Goal: Task Accomplishment & Management: Manage account settings

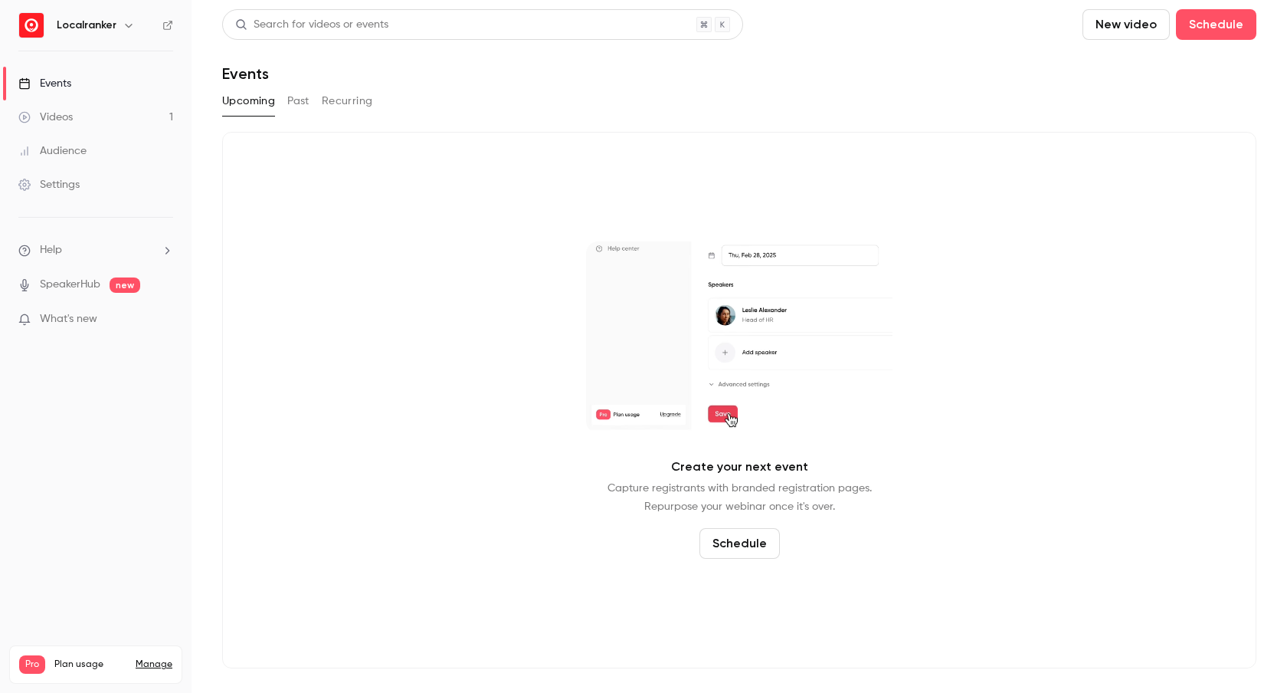
click at [88, 123] on link "Videos 1" at bounding box center [96, 117] width 192 height 34
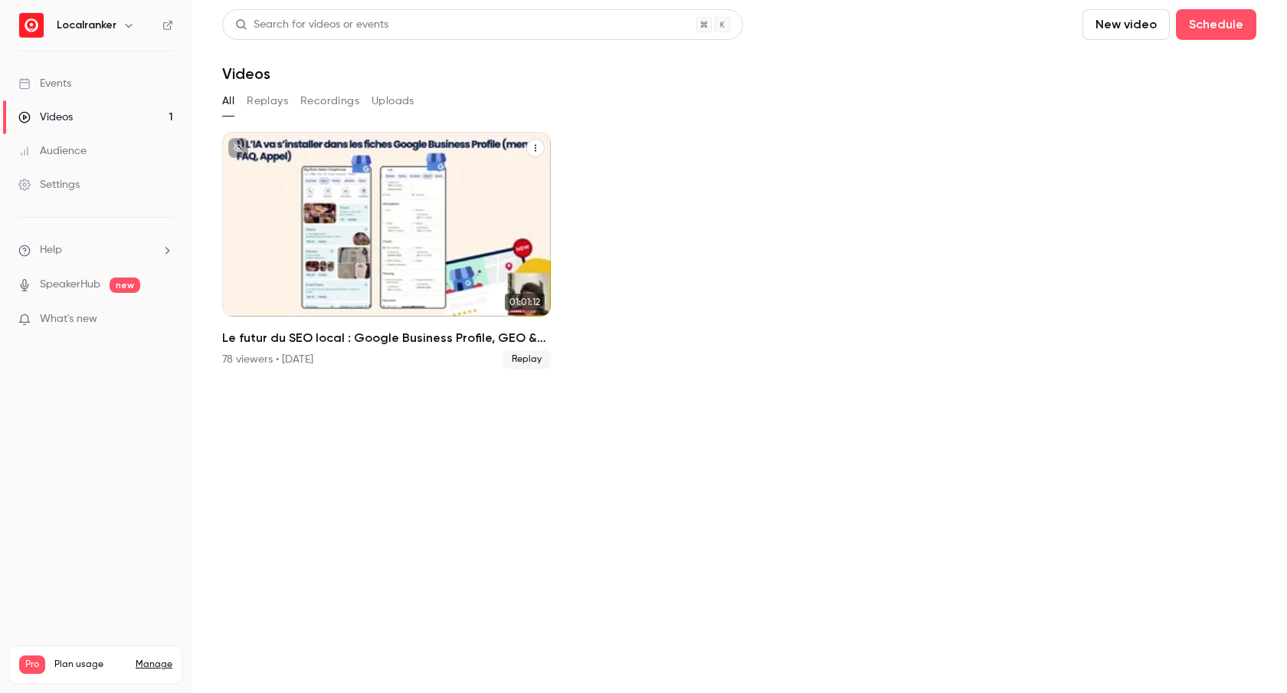
click at [397, 216] on div "Le futur du SEO local : Google Business Profile, GEO & Social media" at bounding box center [386, 224] width 329 height 185
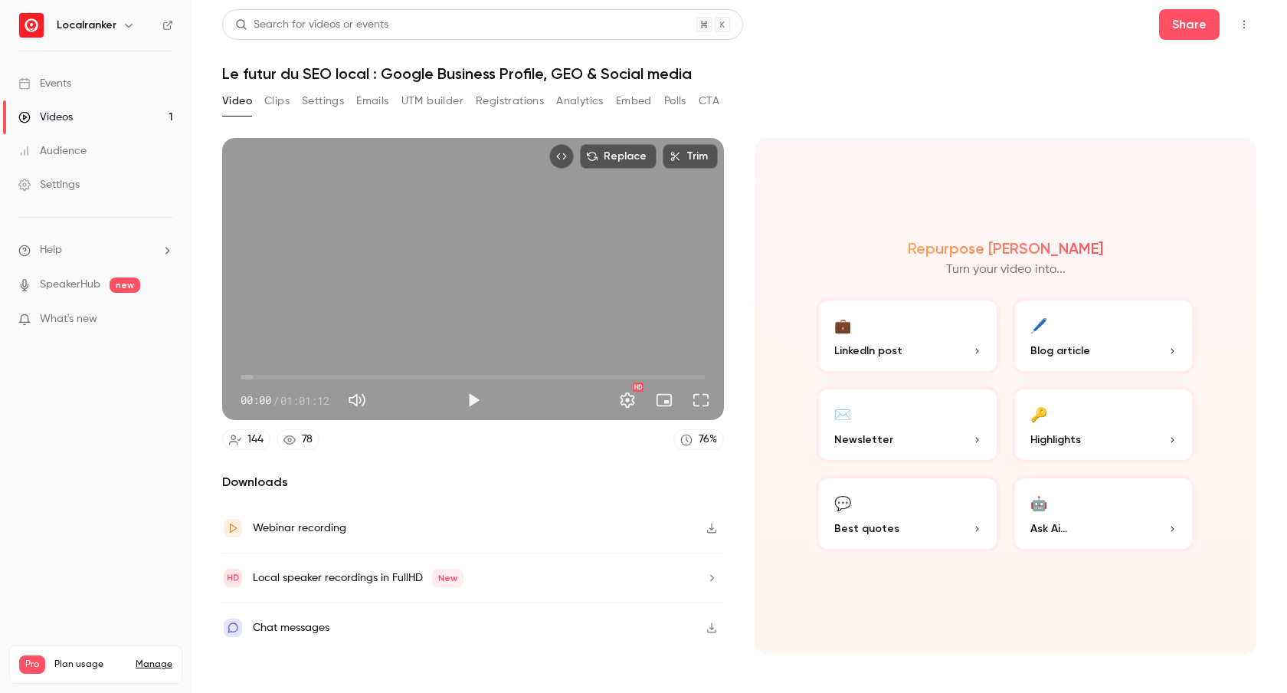
click at [533, 109] on button "Registrations" at bounding box center [510, 101] width 68 height 25
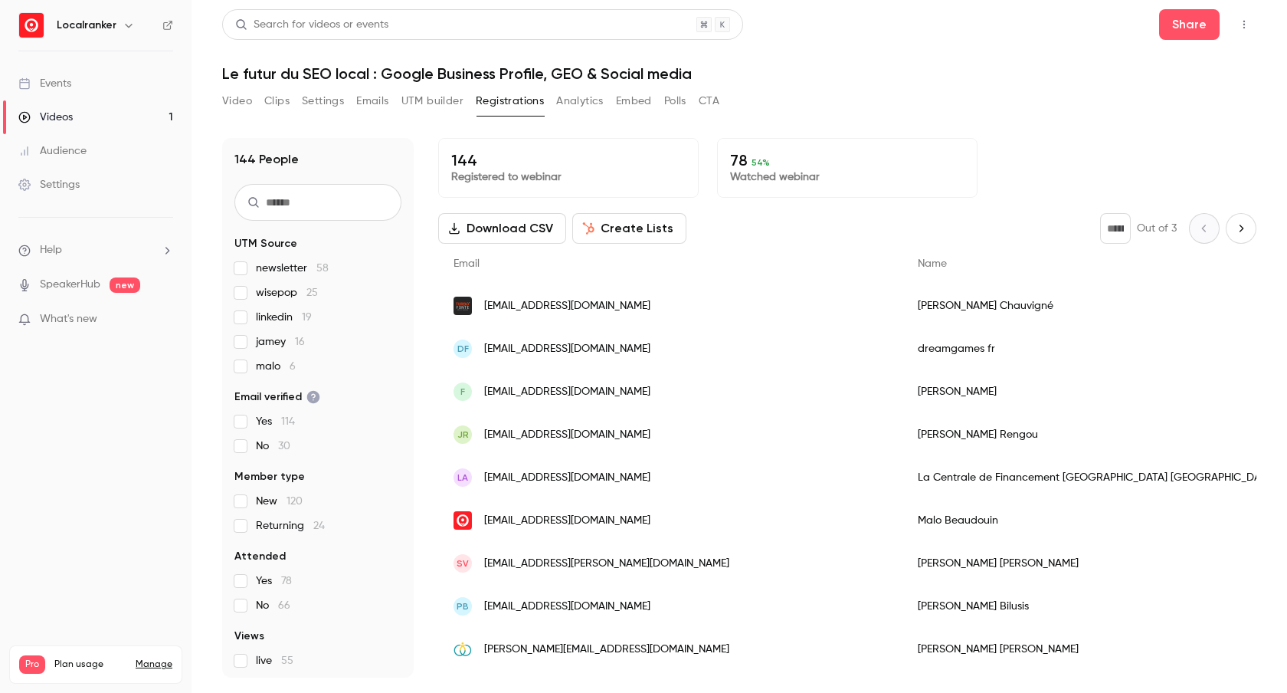
click at [627, 233] on button "Create Lists" at bounding box center [629, 228] width 114 height 31
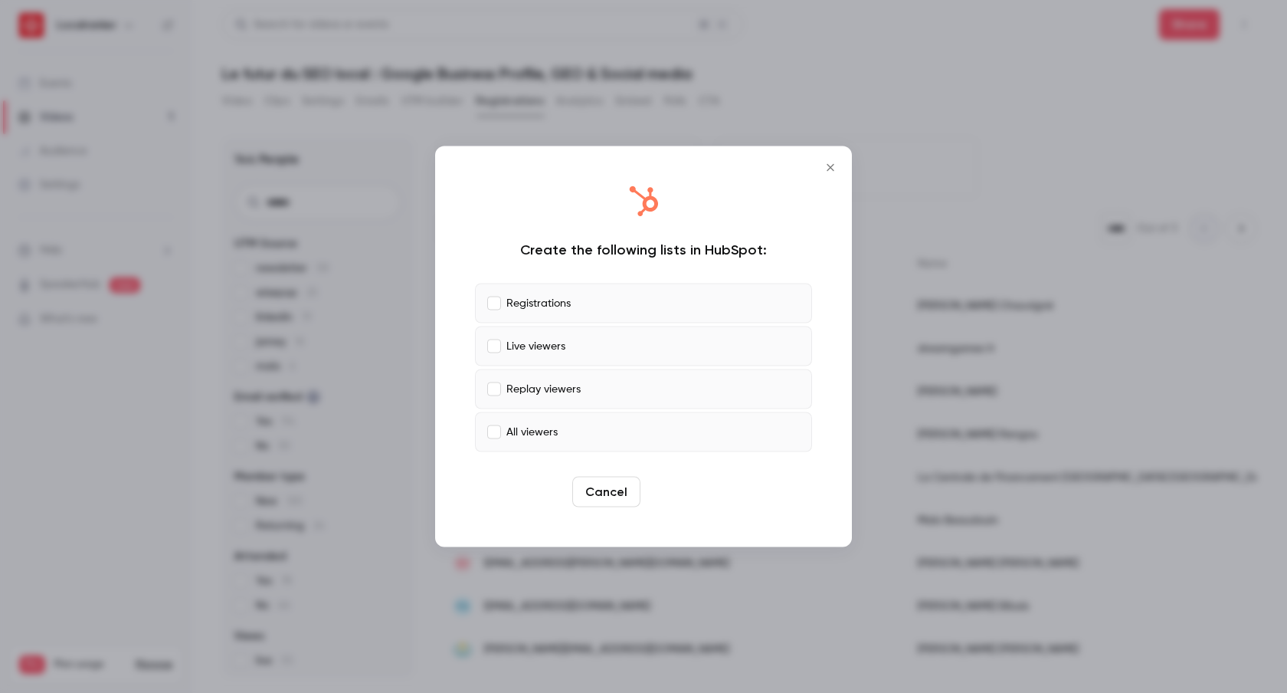
click at [692, 494] on button "Create" at bounding box center [681, 492] width 69 height 31
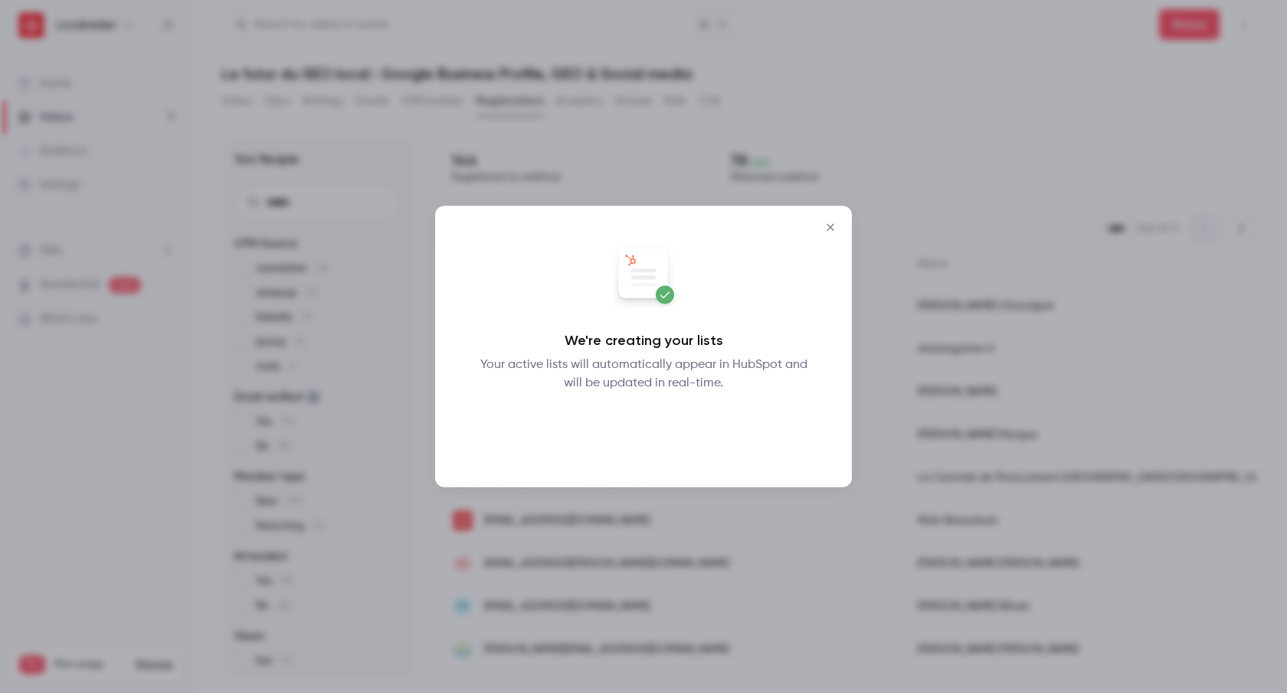
click at [653, 431] on button "Okay" at bounding box center [644, 432] width 56 height 31
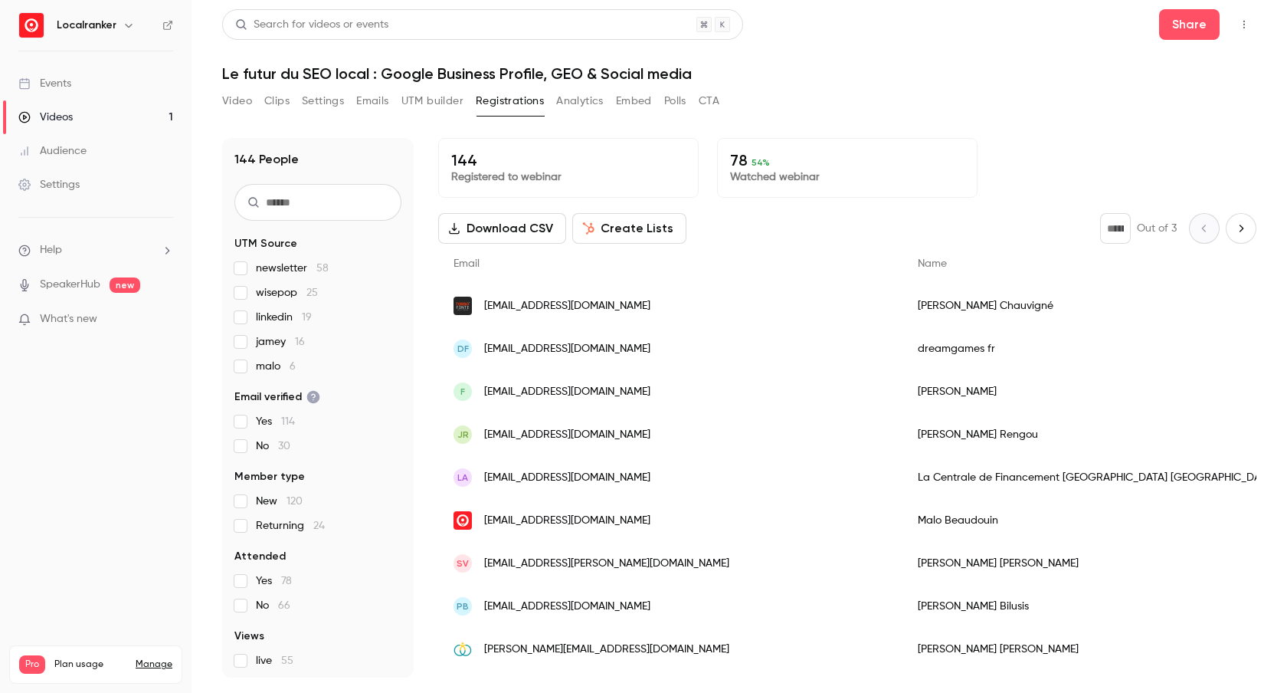
click at [1250, 25] on button "Top Bar Actions" at bounding box center [1244, 24] width 25 height 25
click at [1250, 25] on div at bounding box center [643, 346] width 1287 height 693
click at [75, 178] on div "Settings" at bounding box center [48, 184] width 61 height 15
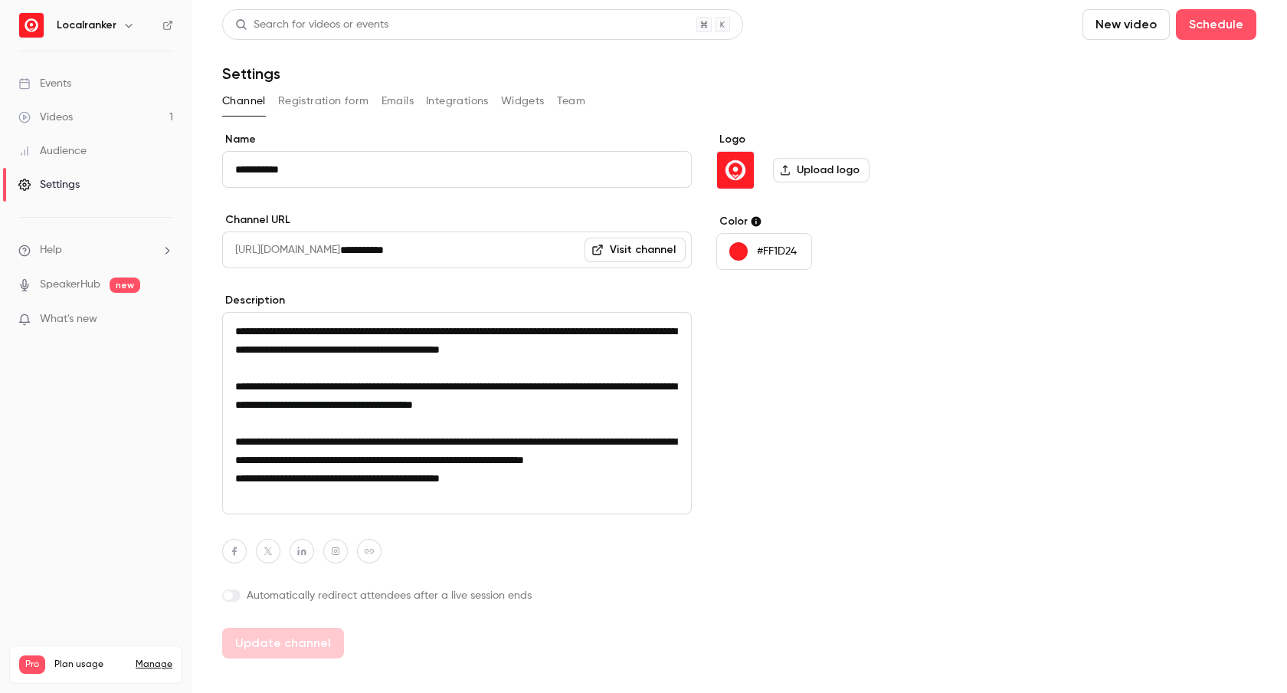
click at [471, 106] on button "Integrations" at bounding box center [457, 101] width 63 height 25
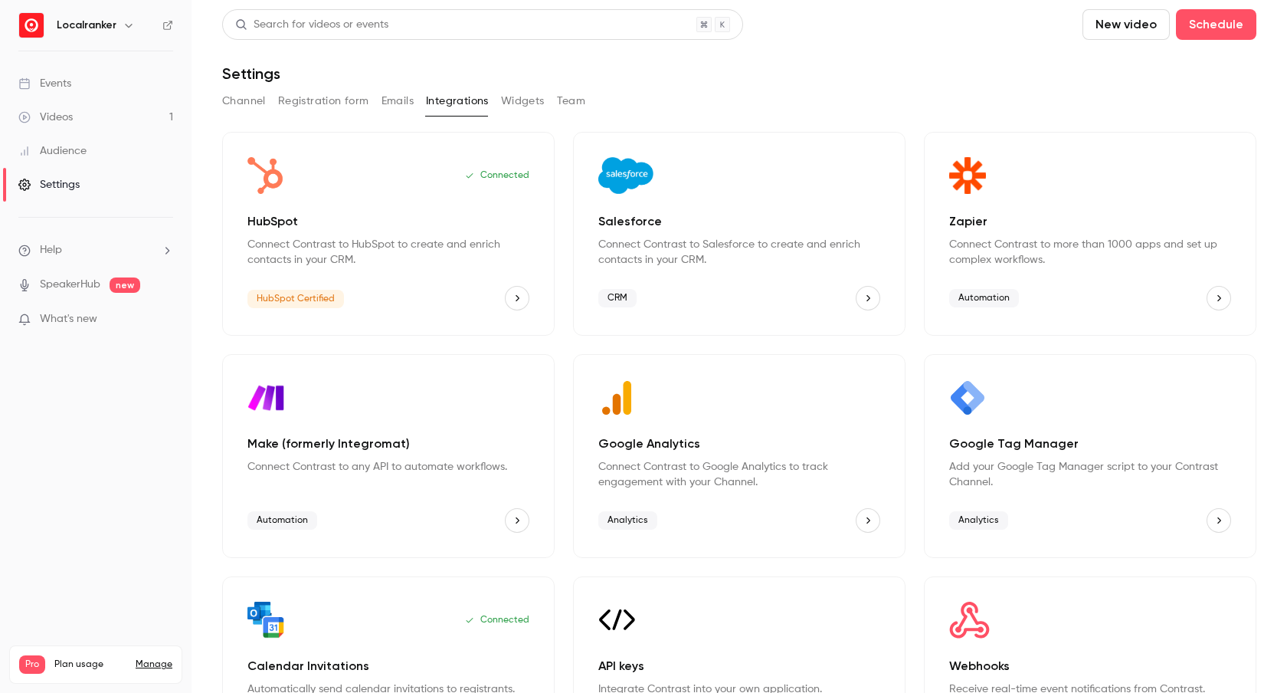
click at [456, 224] on p "HubSpot" at bounding box center [388, 221] width 282 height 18
